Goal: Transaction & Acquisition: Purchase product/service

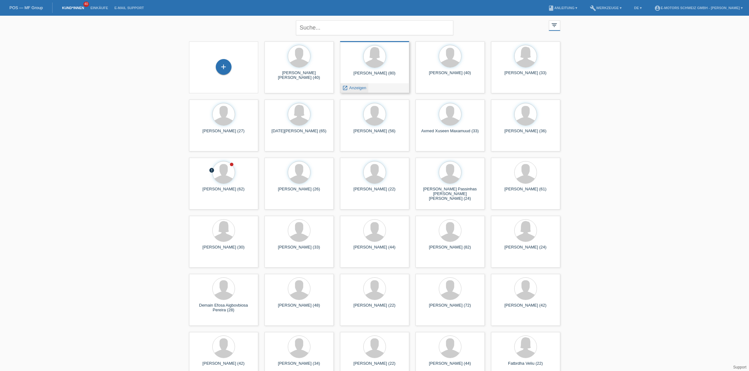
click at [360, 89] on span "Anzeigen" at bounding box center [357, 88] width 17 height 5
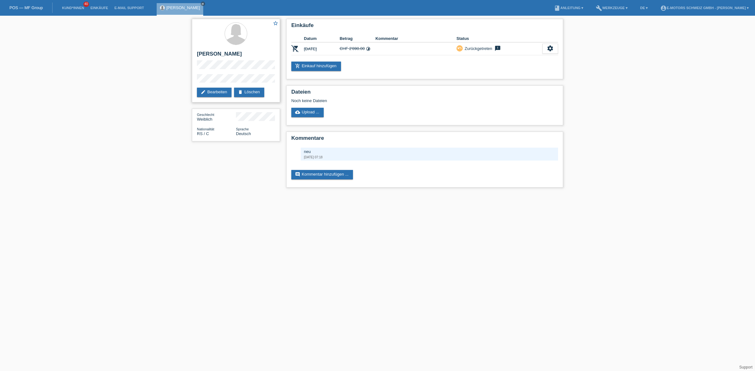
click at [194, 60] on div "star_border Budimka Brandes edit Bearbeiten delete Löschen" at bounding box center [236, 61] width 88 height 84
click at [326, 64] on link "add_shopping_cart Einkauf hinzufügen" at bounding box center [316, 66] width 50 height 9
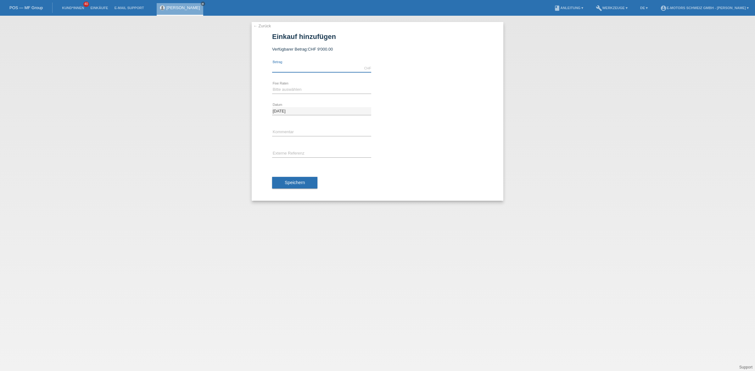
click at [307, 66] on input "text" at bounding box center [321, 68] width 99 height 8
click at [174, 7] on link "[PERSON_NAME]" at bounding box center [183, 7] width 34 height 5
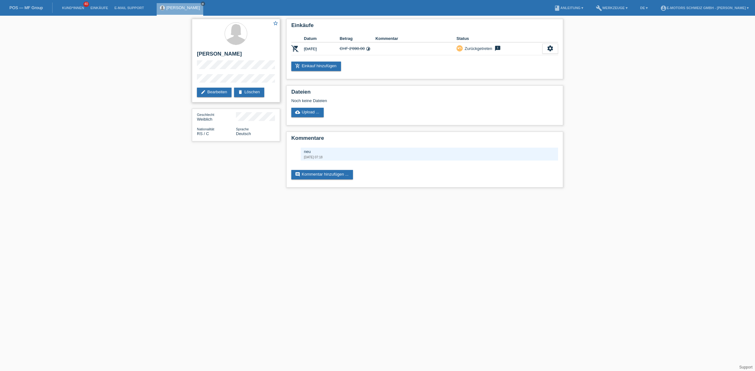
drag, startPoint x: 209, startPoint y: 52, endPoint x: 205, endPoint y: 72, distance: 20.3
click at [205, 72] on div "star_border [PERSON_NAME] edit Bearbeiten delete Löschen" at bounding box center [236, 61] width 88 height 84
drag, startPoint x: 215, startPoint y: 31, endPoint x: 209, endPoint y: 45, distance: 14.5
click at [214, 31] on div at bounding box center [236, 34] width 78 height 24
click at [332, 67] on link "add_shopping_cart Einkauf hinzufügen" at bounding box center [316, 66] width 50 height 9
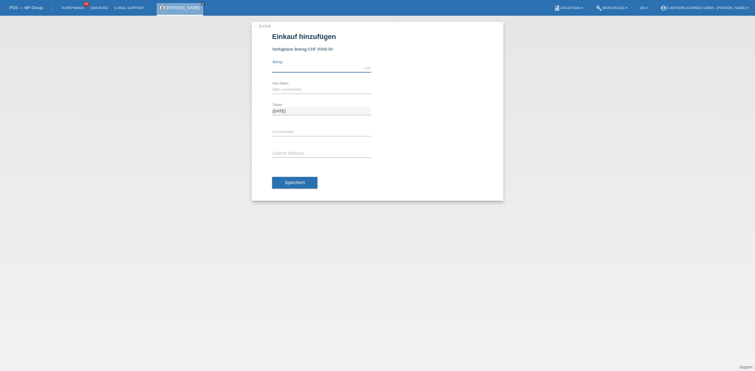
click at [316, 66] on input "text" at bounding box center [321, 68] width 99 height 8
type input "9000.00"
click at [290, 90] on select "Bitte auswählen 12 Raten 24 Raten 36 Raten 48 Raten" at bounding box center [321, 90] width 99 height 8
select select "216"
click at [272, 86] on select "Bitte auswählen 12 Raten 24 Raten 36 Raten 48 Raten" at bounding box center [321, 90] width 99 height 8
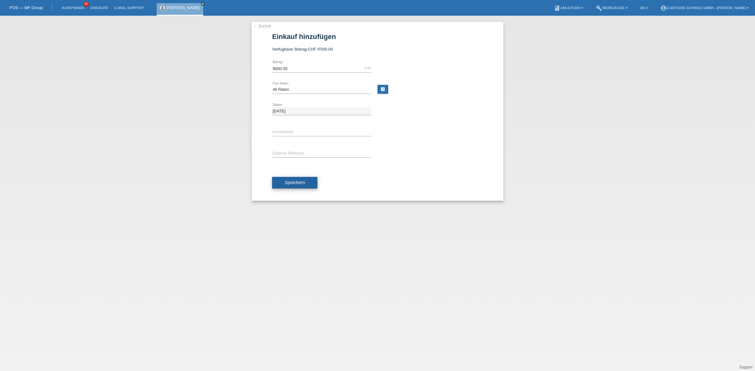
click at [301, 184] on span "Speichern" at bounding box center [295, 182] width 20 height 5
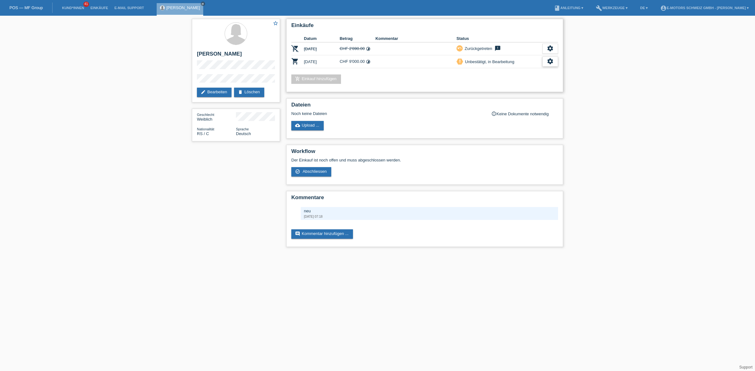
click at [554, 60] on div "settings" at bounding box center [550, 62] width 16 height 10
click at [188, 5] on link "[PERSON_NAME]" at bounding box center [183, 7] width 34 height 5
click at [602, 85] on div "star_border Budimka Brandes edit Bearbeiten delete Löschen Geschlecht Weiblich …" at bounding box center [377, 135] width 755 height 238
click at [99, 6] on link "Einkäufe" at bounding box center [99, 8] width 24 height 4
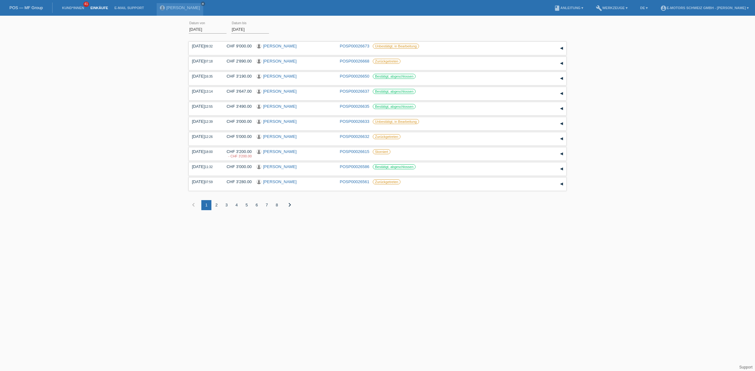
click at [357, 220] on html "POS — MF Group Kund*innen 41 Einkäufe E-Mail Support [PERSON_NAME] close" at bounding box center [377, 110] width 755 height 220
click at [394, 220] on html "POS — MF Group Kund*innen 41 Einkäufe E-Mail Support [PERSON_NAME] close" at bounding box center [377, 110] width 755 height 220
